Goal: Find specific page/section: Find specific page/section

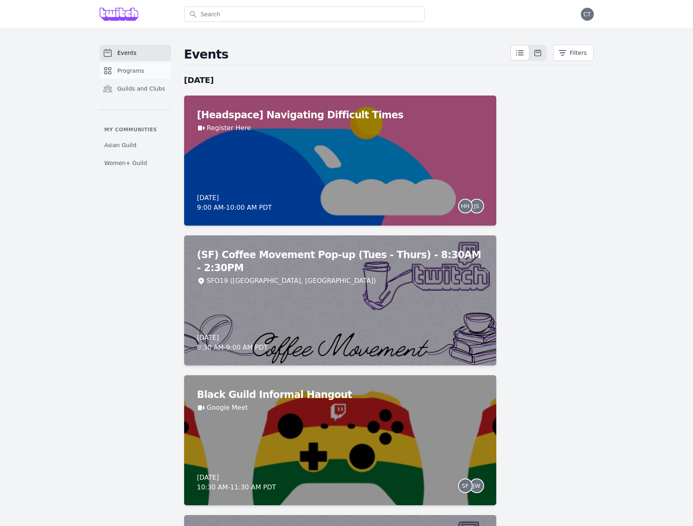
click at [146, 71] on link "Programs" at bounding box center [136, 71] width 72 height 16
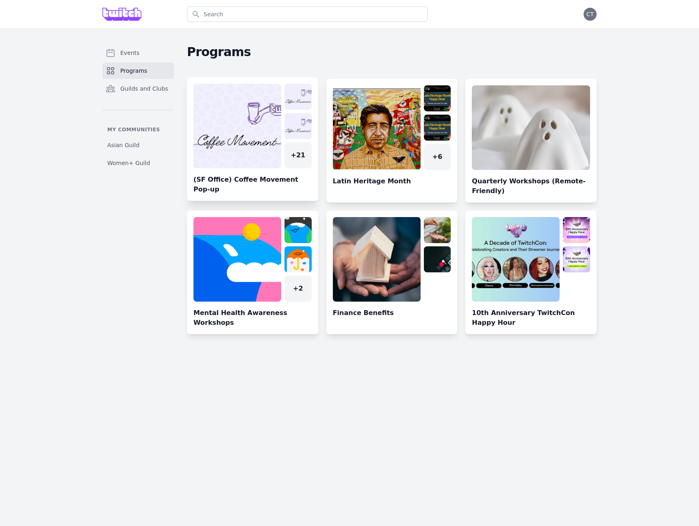
click at [282, 197] on link at bounding box center [252, 142] width 131 height 117
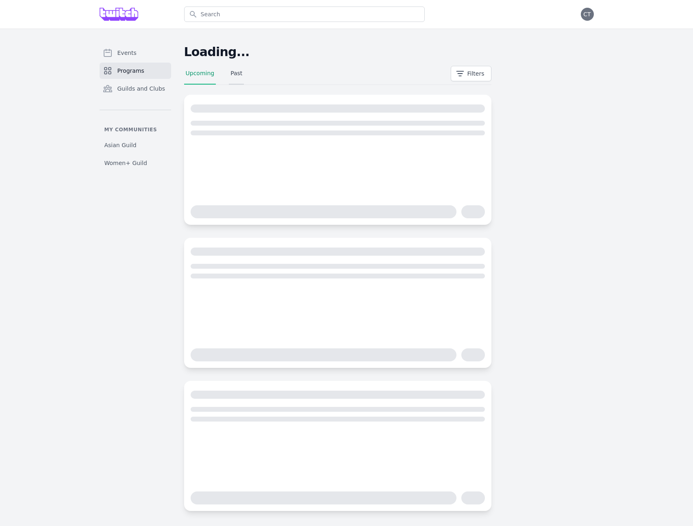
click at [240, 76] on link "Past" at bounding box center [236, 76] width 15 height 15
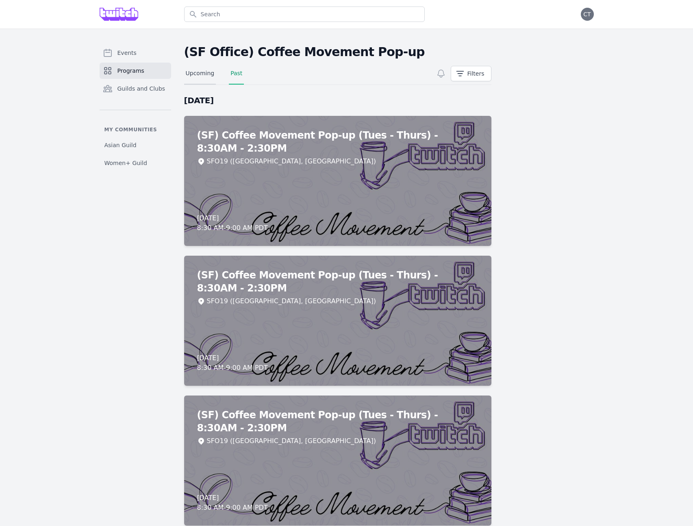
click at [203, 74] on link "Upcoming" at bounding box center [200, 76] width 32 height 15
